Goal: Check status: Check status

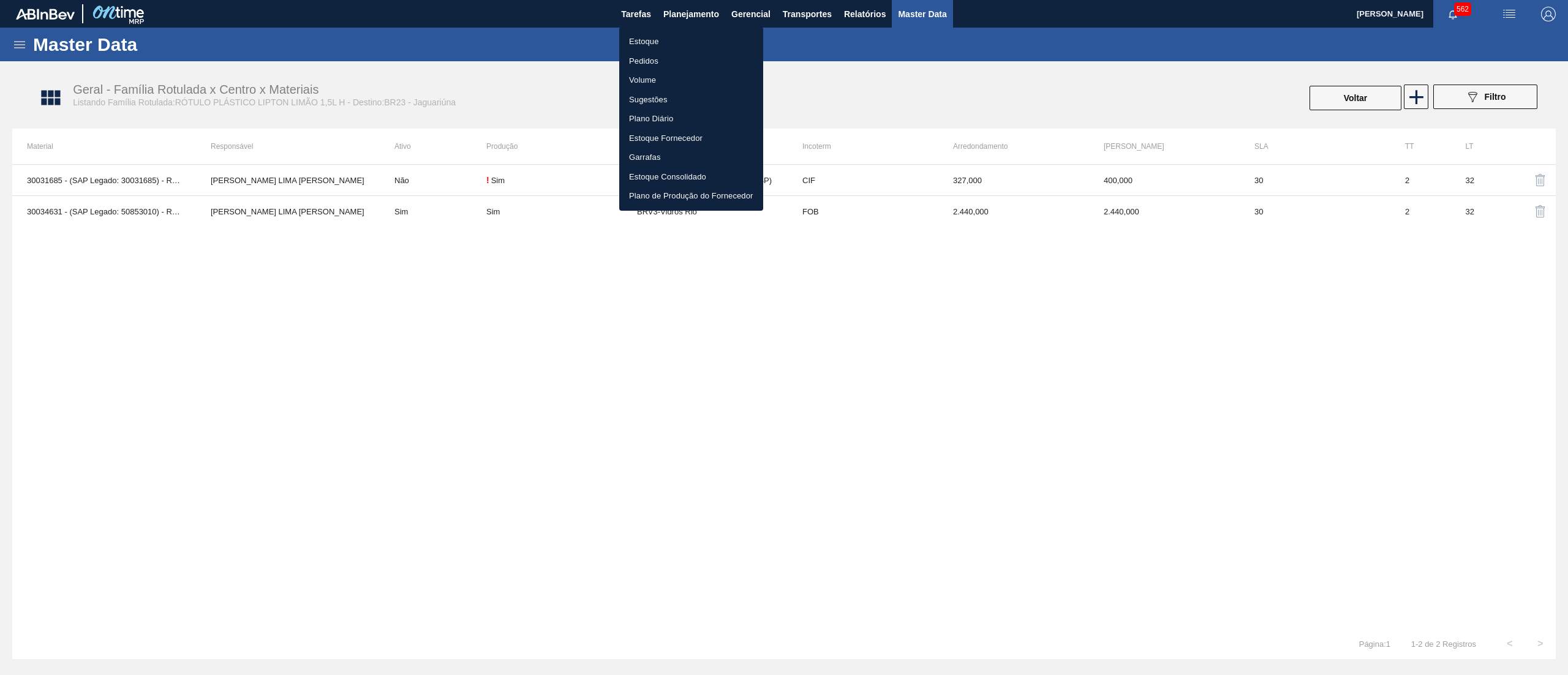
click at [697, 34] on li "Estoque" at bounding box center [691, 41] width 144 height 20
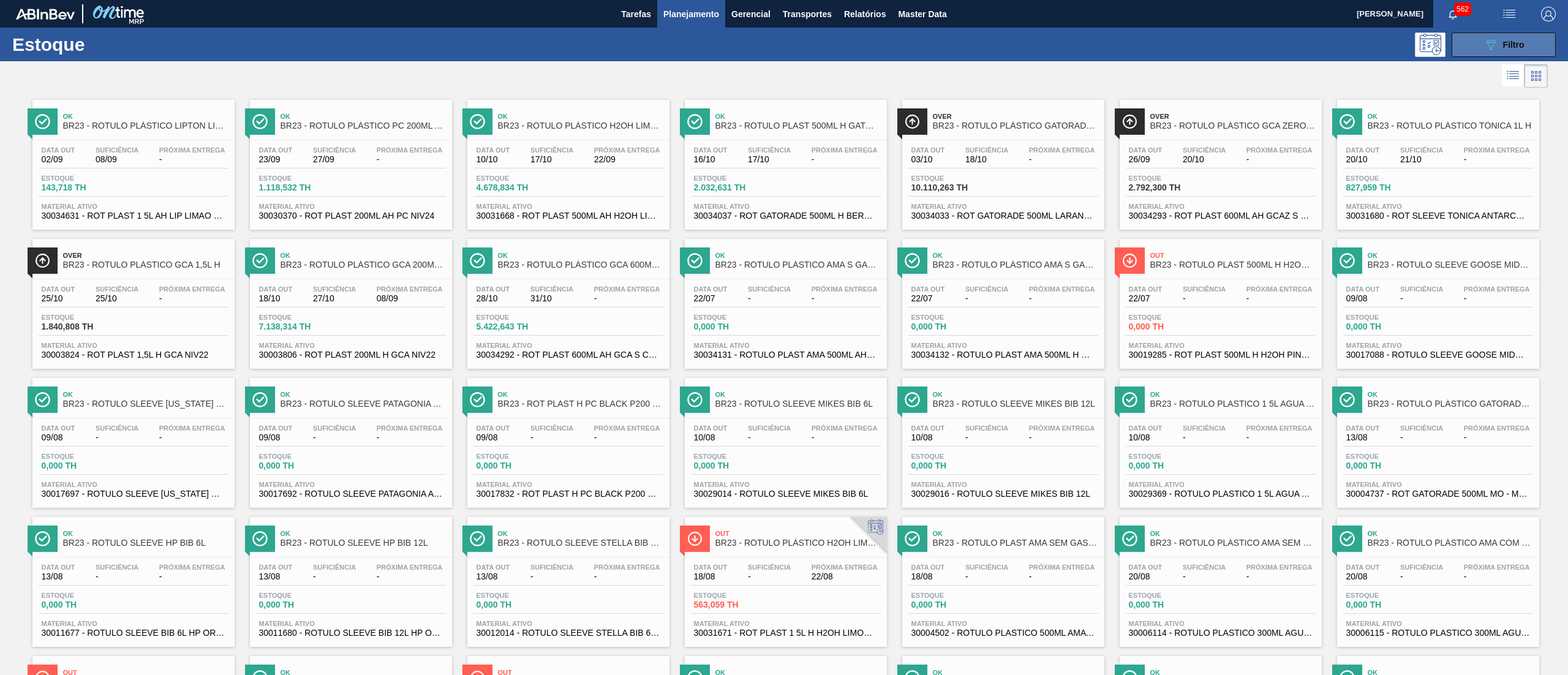
click at [1520, 46] on span "Filtro" at bounding box center [1513, 45] width 21 height 10
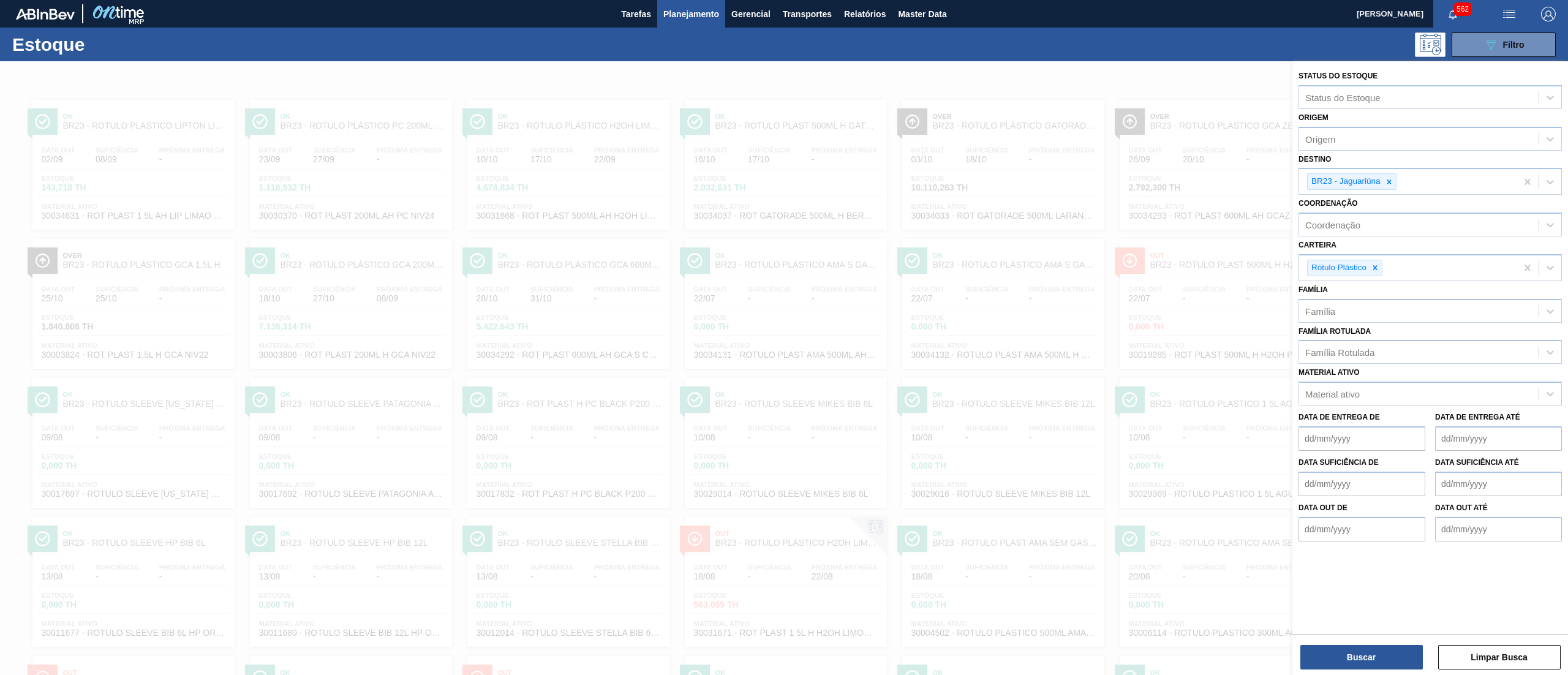
drag, startPoint x: 1424, startPoint y: 414, endPoint x: 1416, endPoint y: 408, distance: 10.0
click at [1416, 408] on div "Data de Entrega de" at bounding box center [1362, 429] width 126 height 42
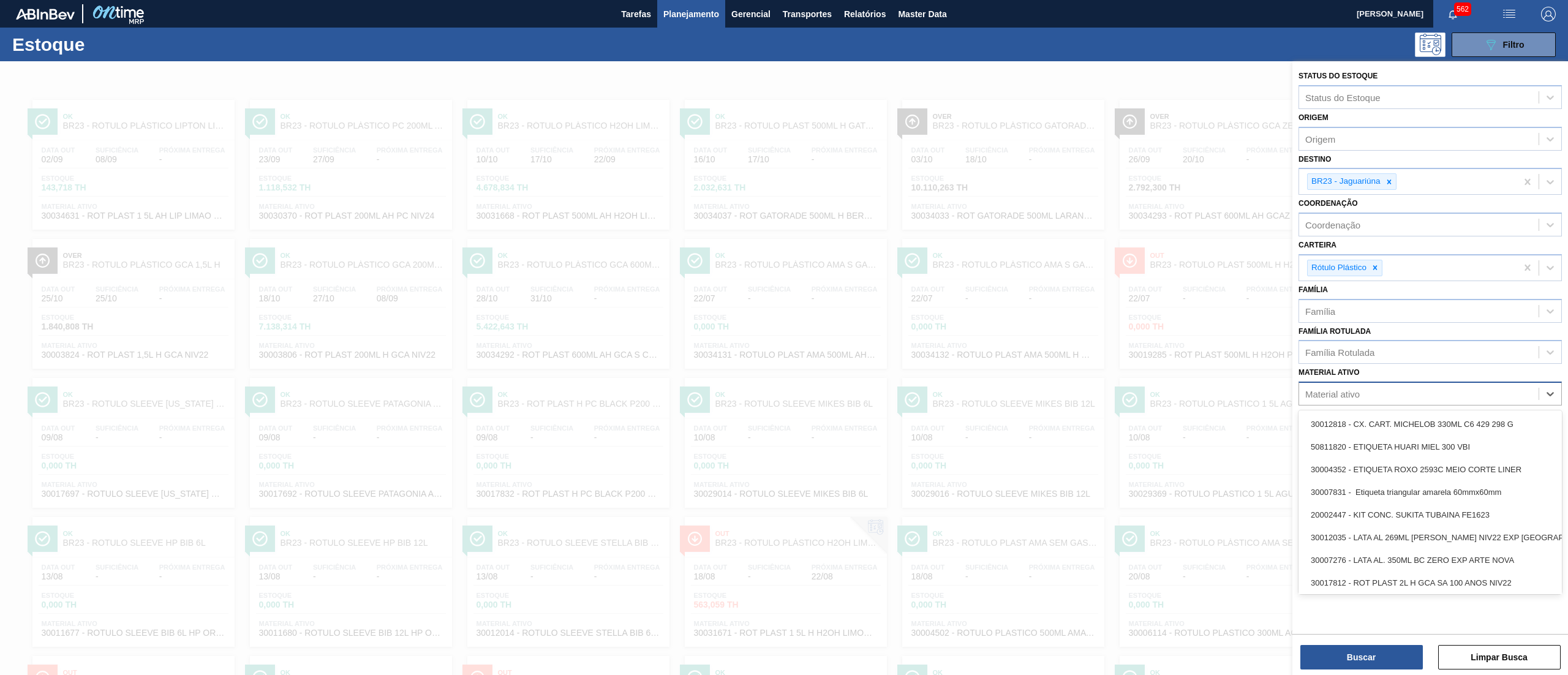
click at [1406, 397] on div "Material ativo" at bounding box center [1419, 393] width 240 height 18
paste ativo "30034339"
type ativo "30034339"
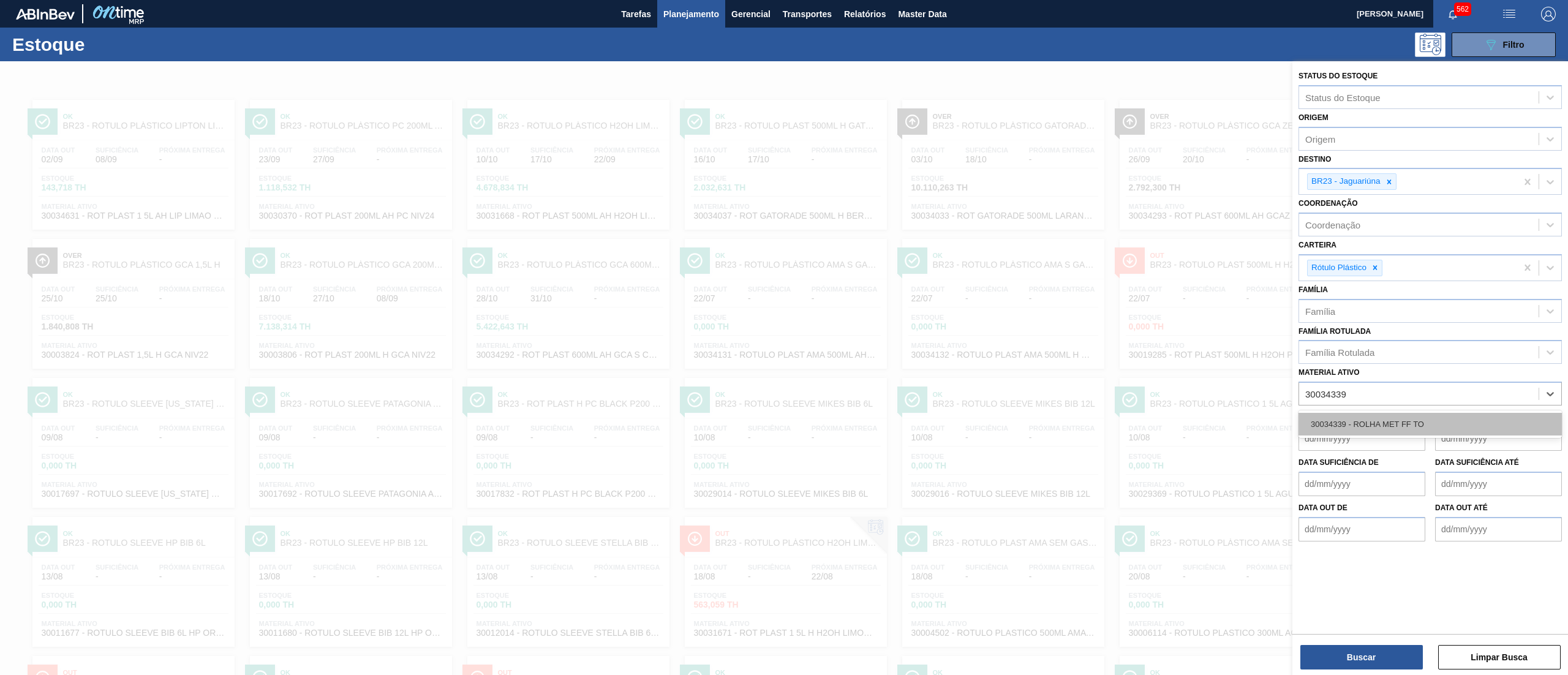
click at [1427, 423] on div "30034339 - ROLHA MET FF TO" at bounding box center [1429, 424] width 263 height 22
click at [1377, 267] on icon at bounding box center [1375, 267] width 8 height 8
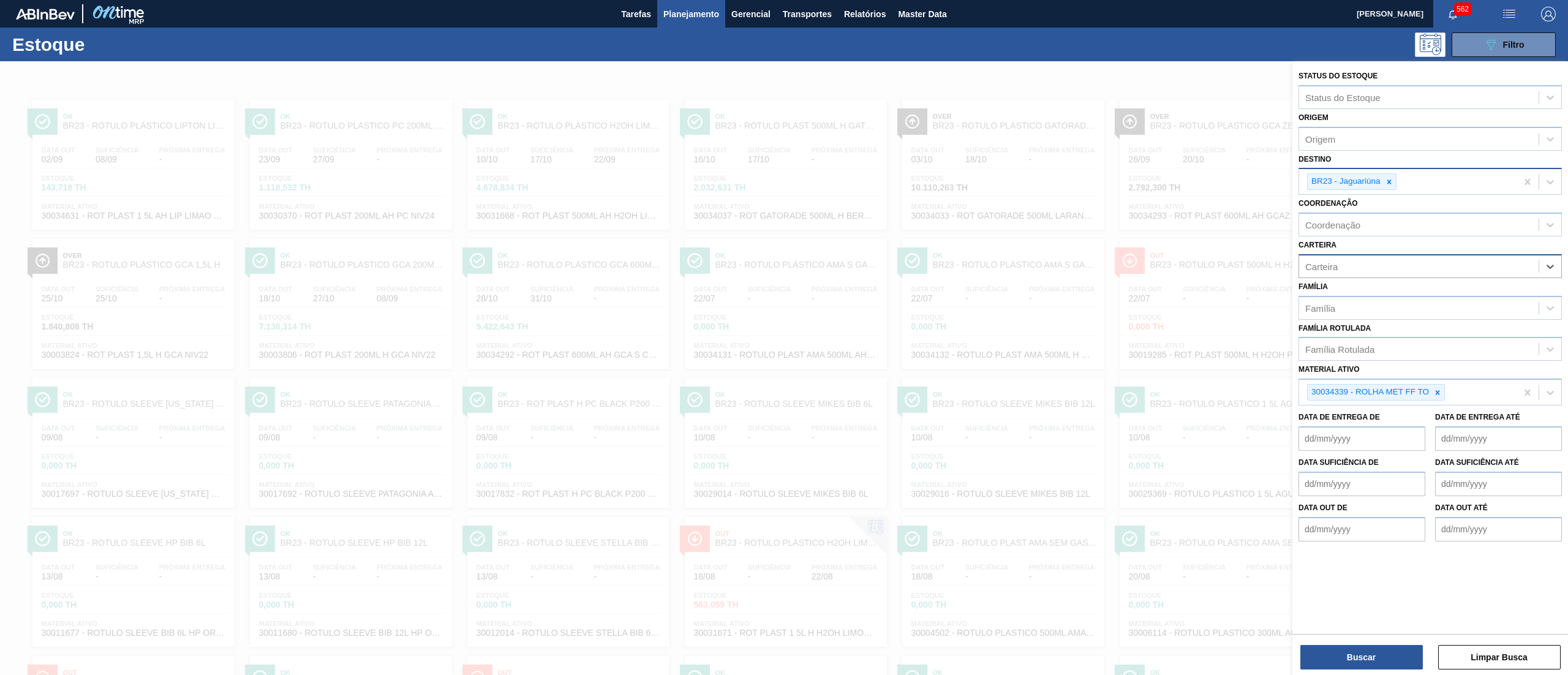
click at [1391, 185] on icon at bounding box center [1389, 181] width 8 height 8
click at [1397, 655] on button "Buscar" at bounding box center [1362, 657] width 123 height 24
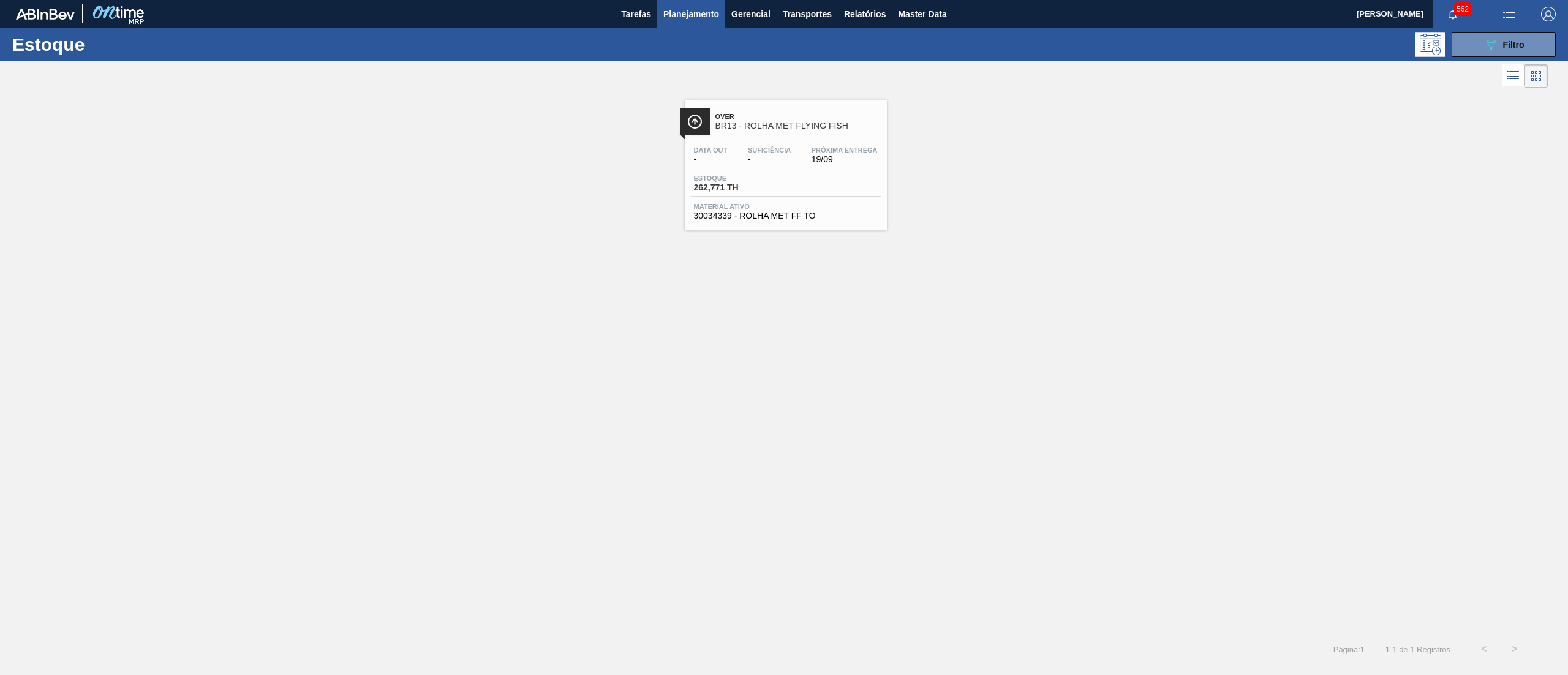
click at [829, 205] on span "Material ativo" at bounding box center [786, 206] width 184 height 7
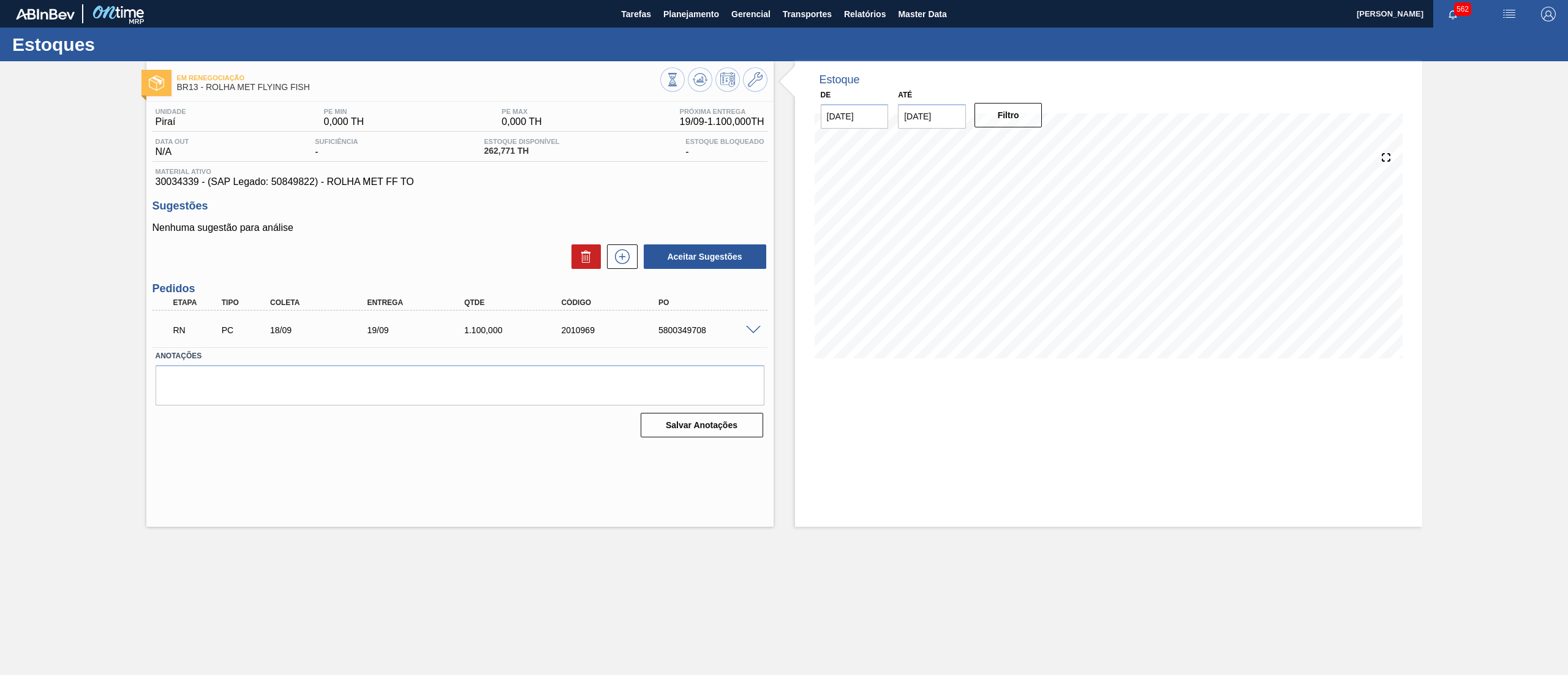
click at [758, 331] on span at bounding box center [753, 330] width 15 height 9
